Goal: Task Accomplishment & Management: Manage account settings

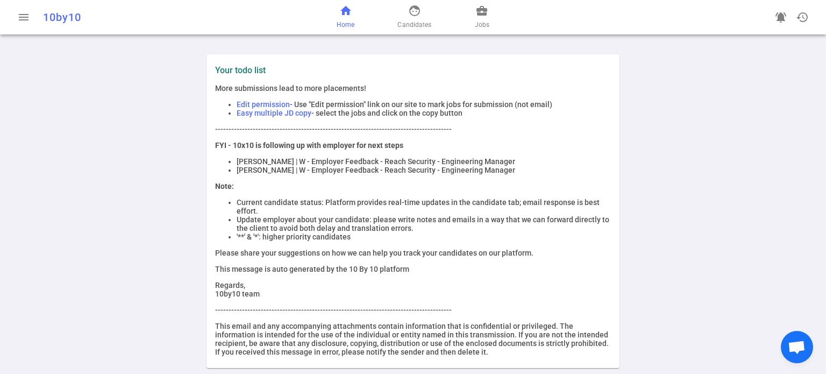
scroll to position [2, 0]
click at [411, 14] on span "face" at bounding box center [414, 10] width 13 height 13
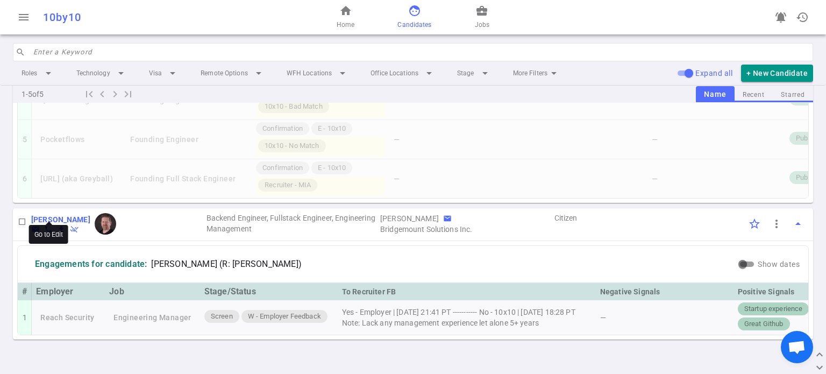
click at [53, 215] on b "[PERSON_NAME]" at bounding box center [60, 219] width 59 height 9
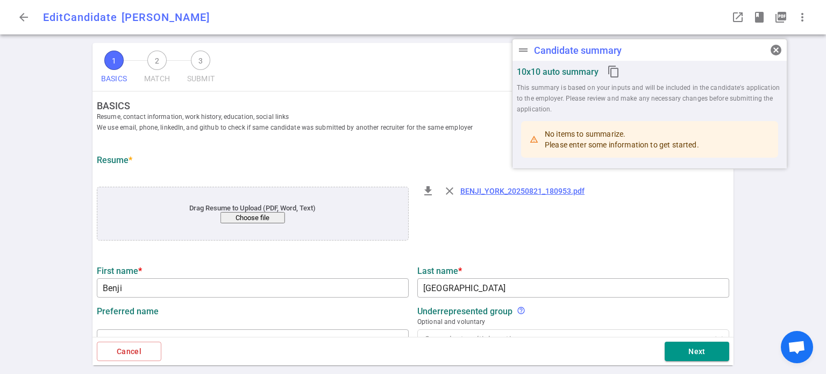
type input "Benji"
type input "[GEOGRAPHIC_DATA]"
type input "[EMAIL_ADDRESS][DOMAIN_NAME]"
type input "[PHONE_NUMBER]"
type input "[URL][DOMAIN_NAME]"
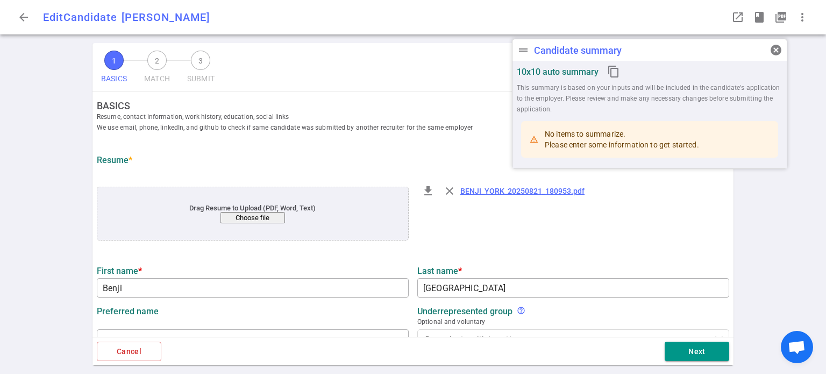
type input "[URL][DOMAIN_NAME]"
type textarea "[DOMAIN_NAME]"
type input "[DOMAIN_NAME]"
type textarea "Senior Staff Engineer and Tech Lead"
type input "25"
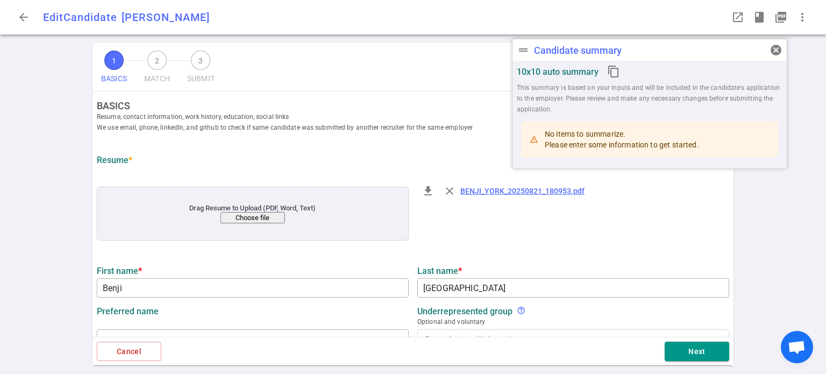
type input "25"
type input "[US_STATE][GEOGRAPHIC_DATA]"
type input "Computer Science"
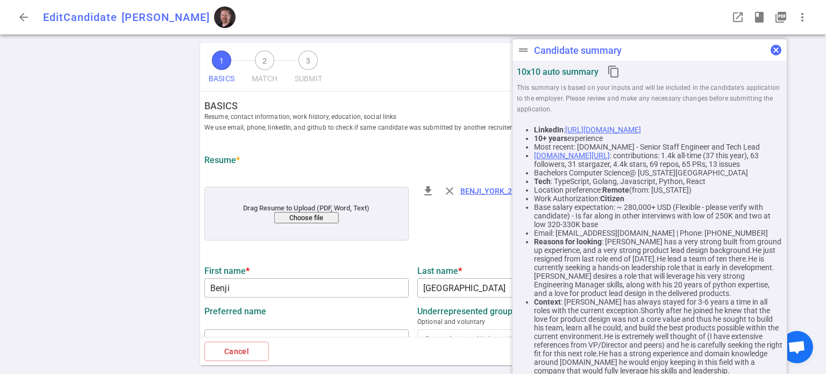
click at [775, 49] on span "cancel" at bounding box center [775, 50] width 13 height 13
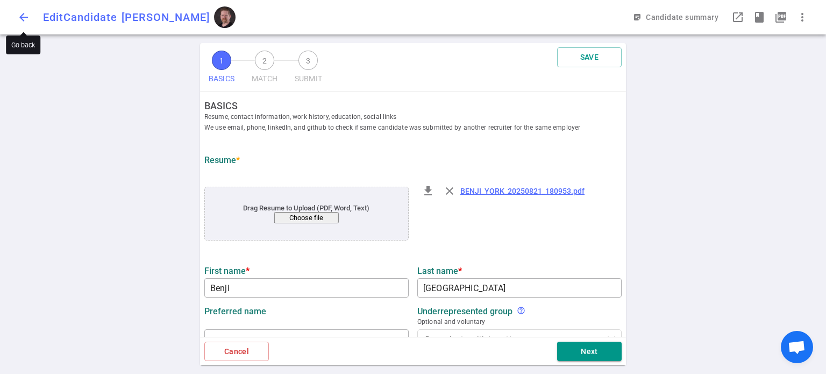
click at [24, 18] on span "arrow_back" at bounding box center [23, 17] width 13 height 13
